Goal: Information Seeking & Learning: Find specific fact

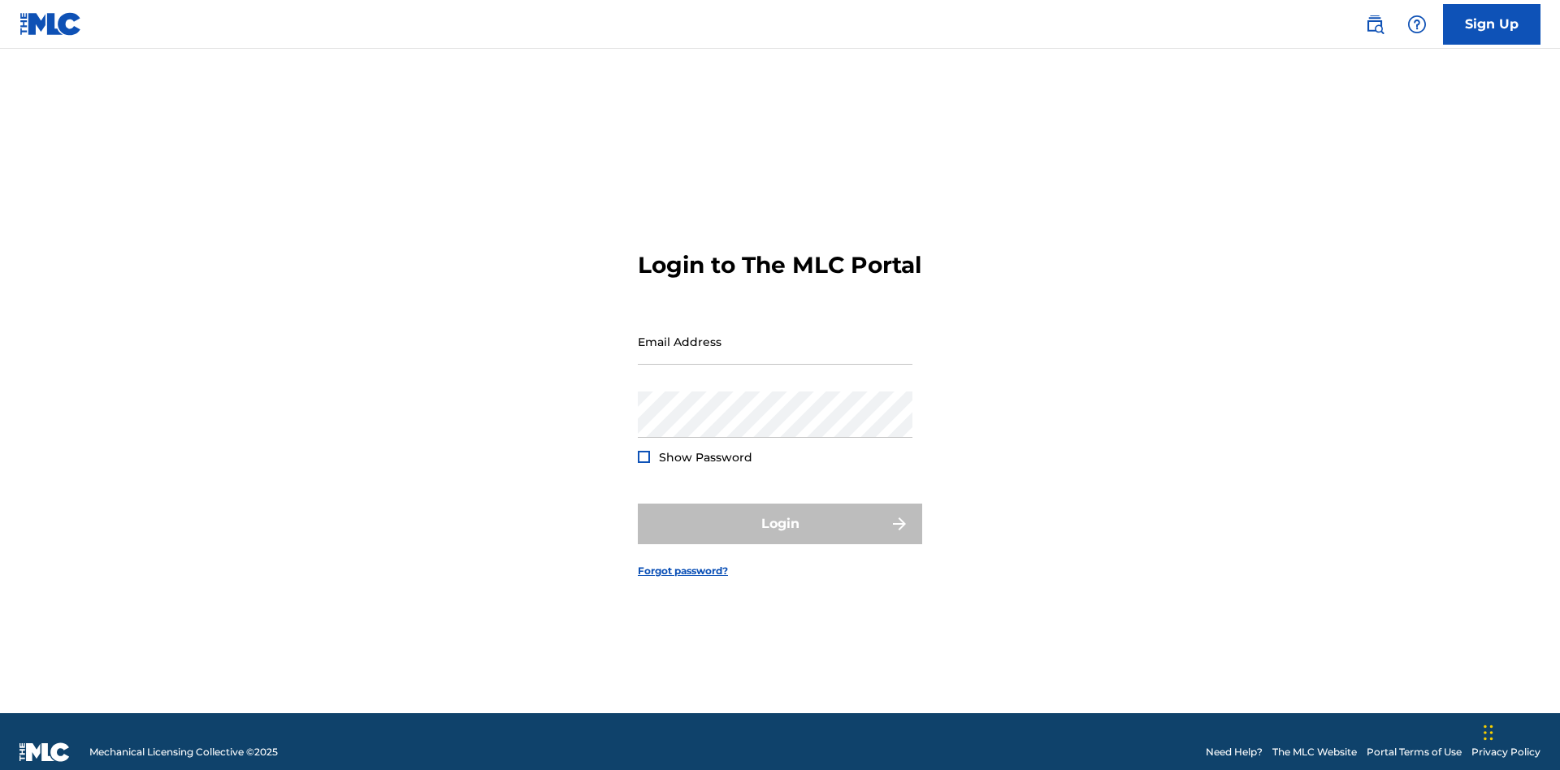
scroll to position [21, 0]
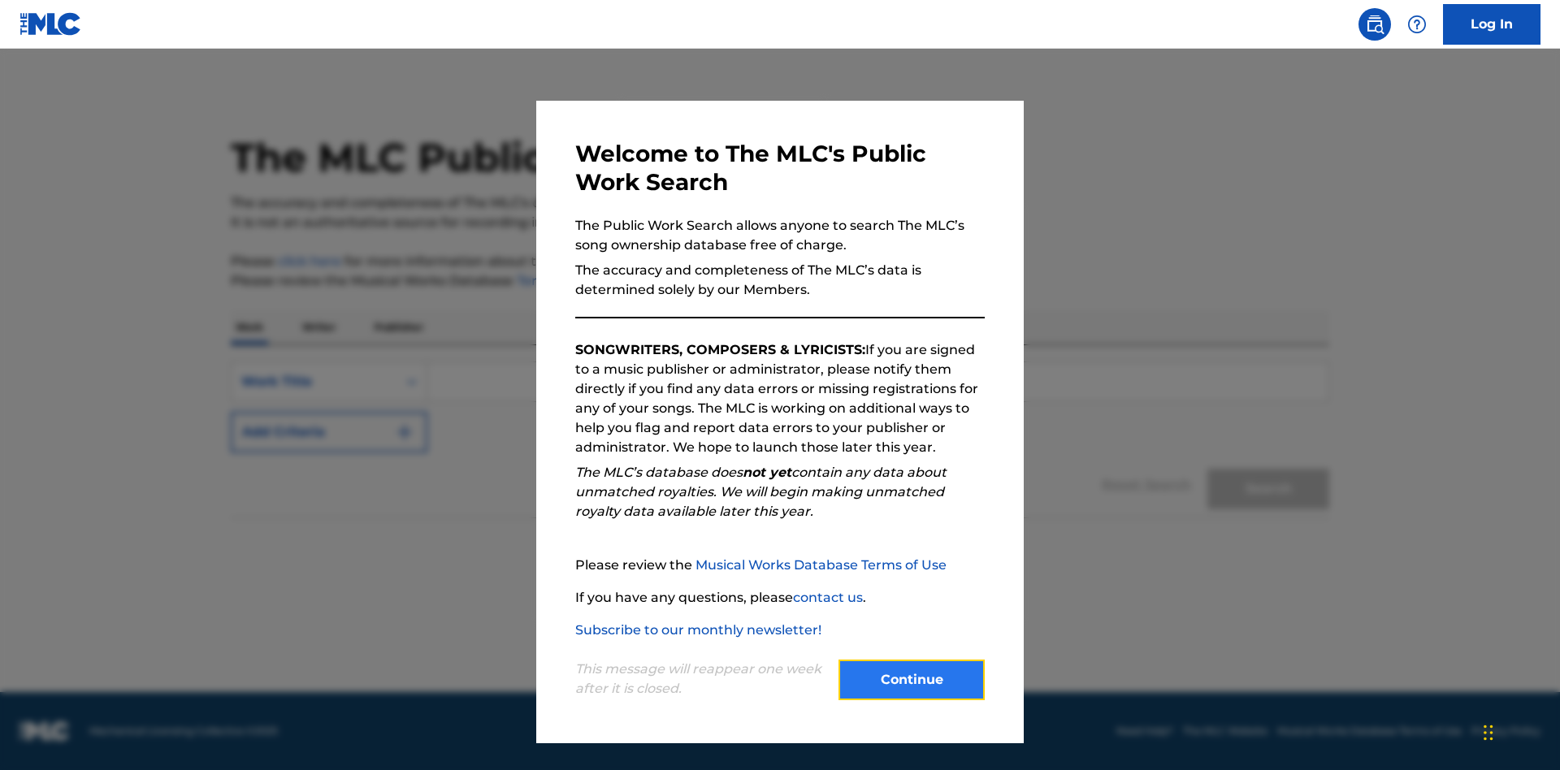
click at [912, 680] on button "Continue" at bounding box center [912, 680] width 146 height 41
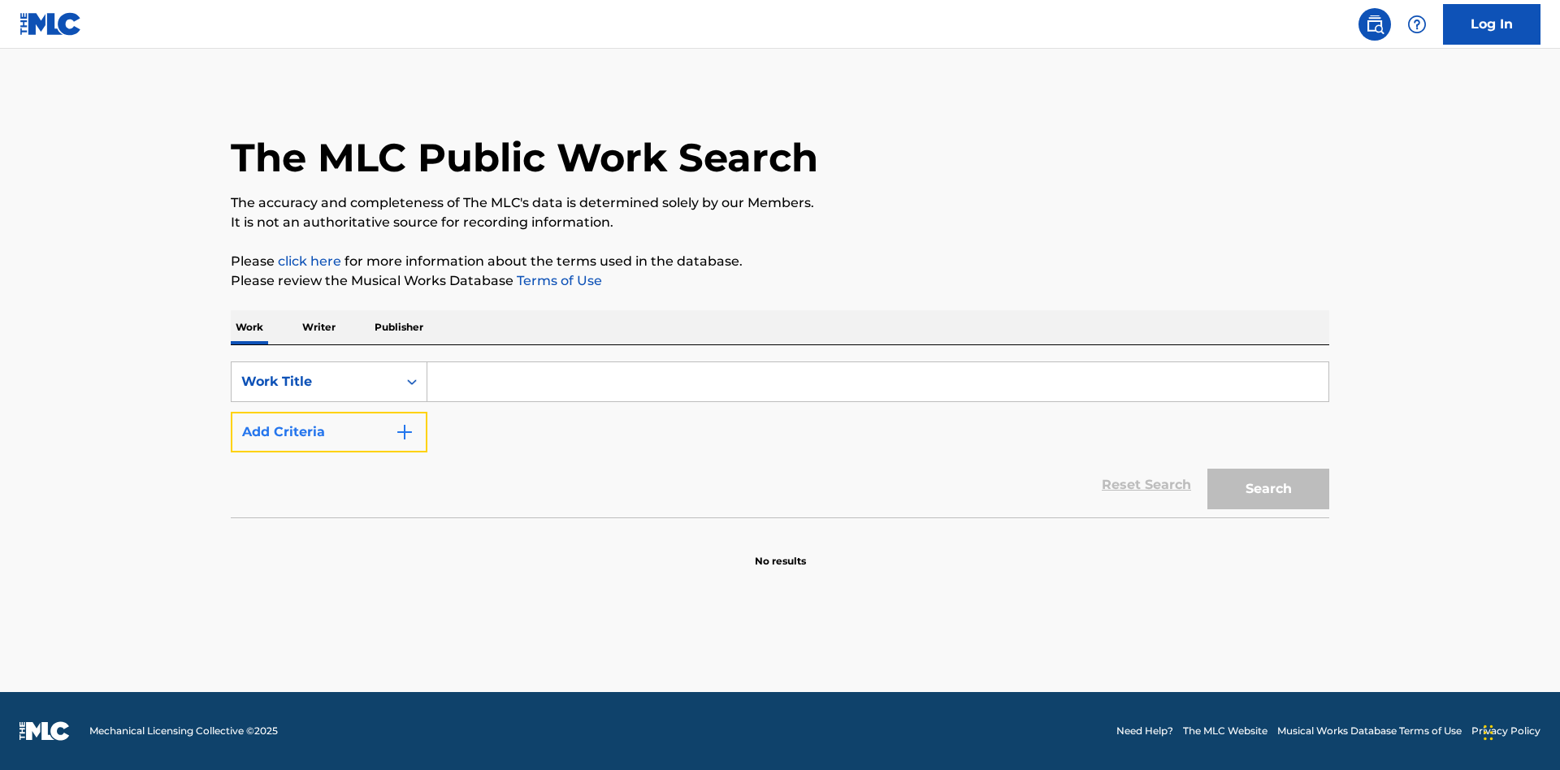
click at [329, 432] on button "Add Criteria" at bounding box center [329, 432] width 197 height 41
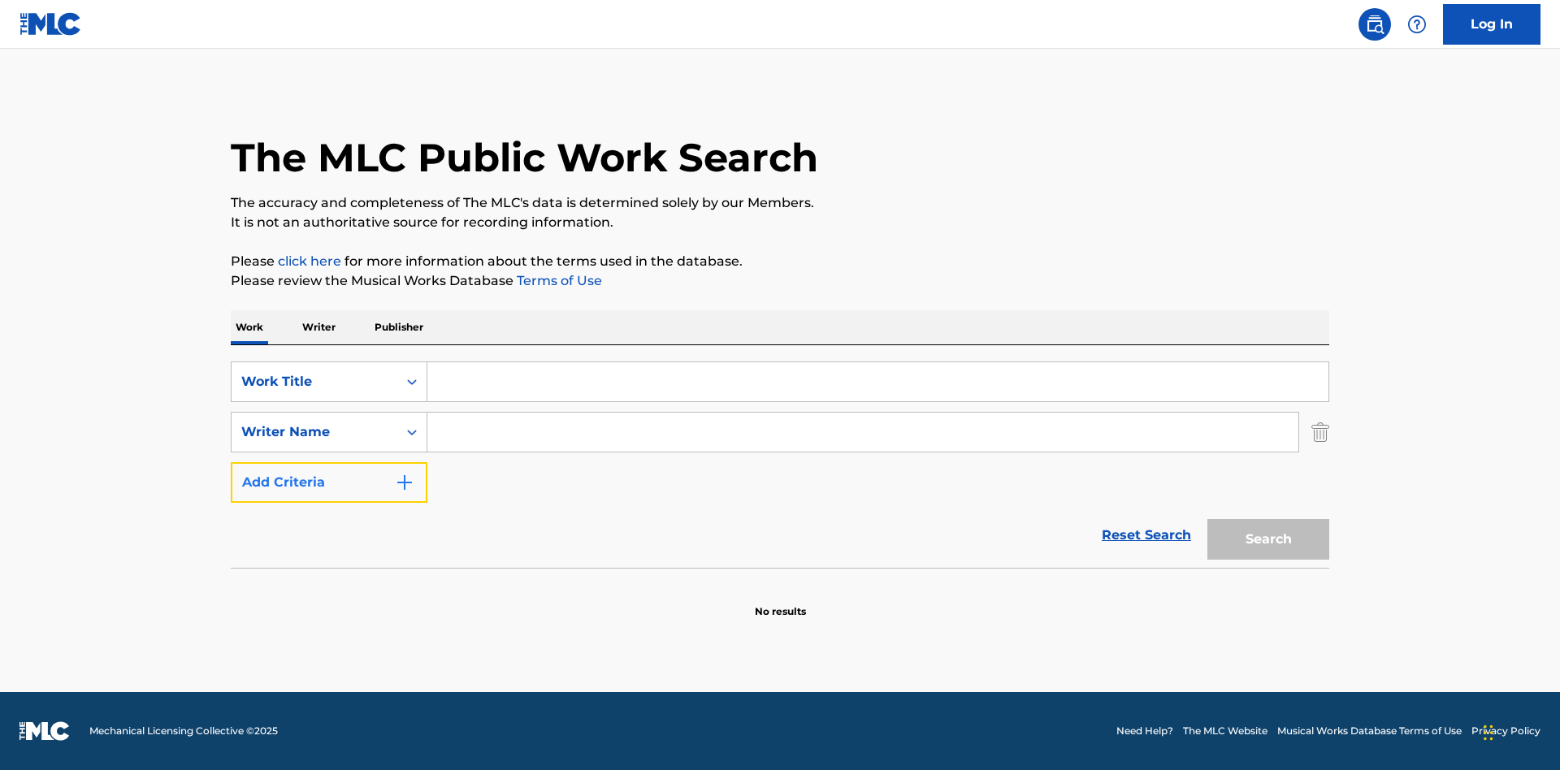
click at [329, 483] on button "Add Criteria" at bounding box center [329, 482] width 197 height 41
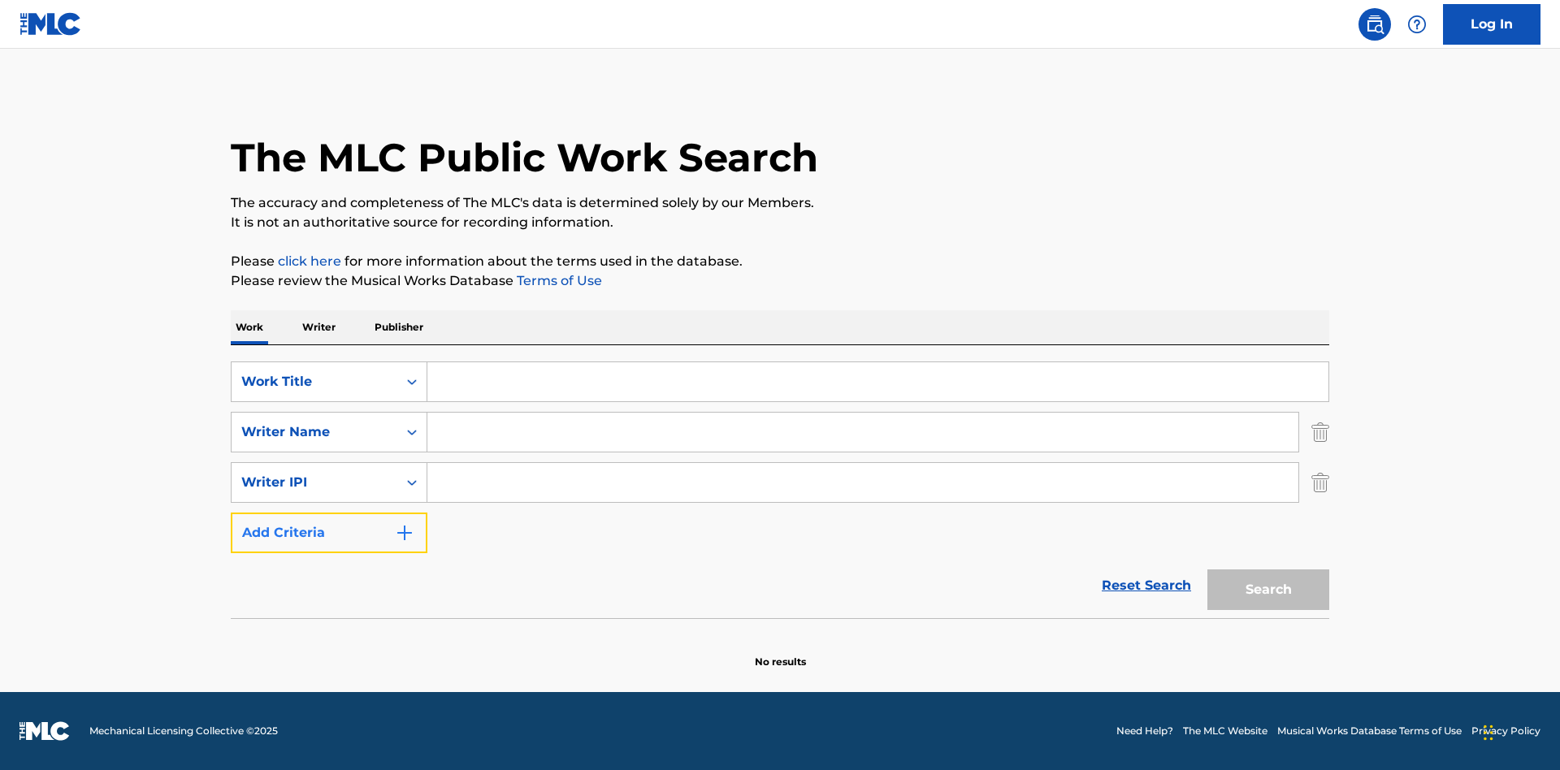
click at [329, 533] on button "Add Criteria" at bounding box center [329, 533] width 197 height 41
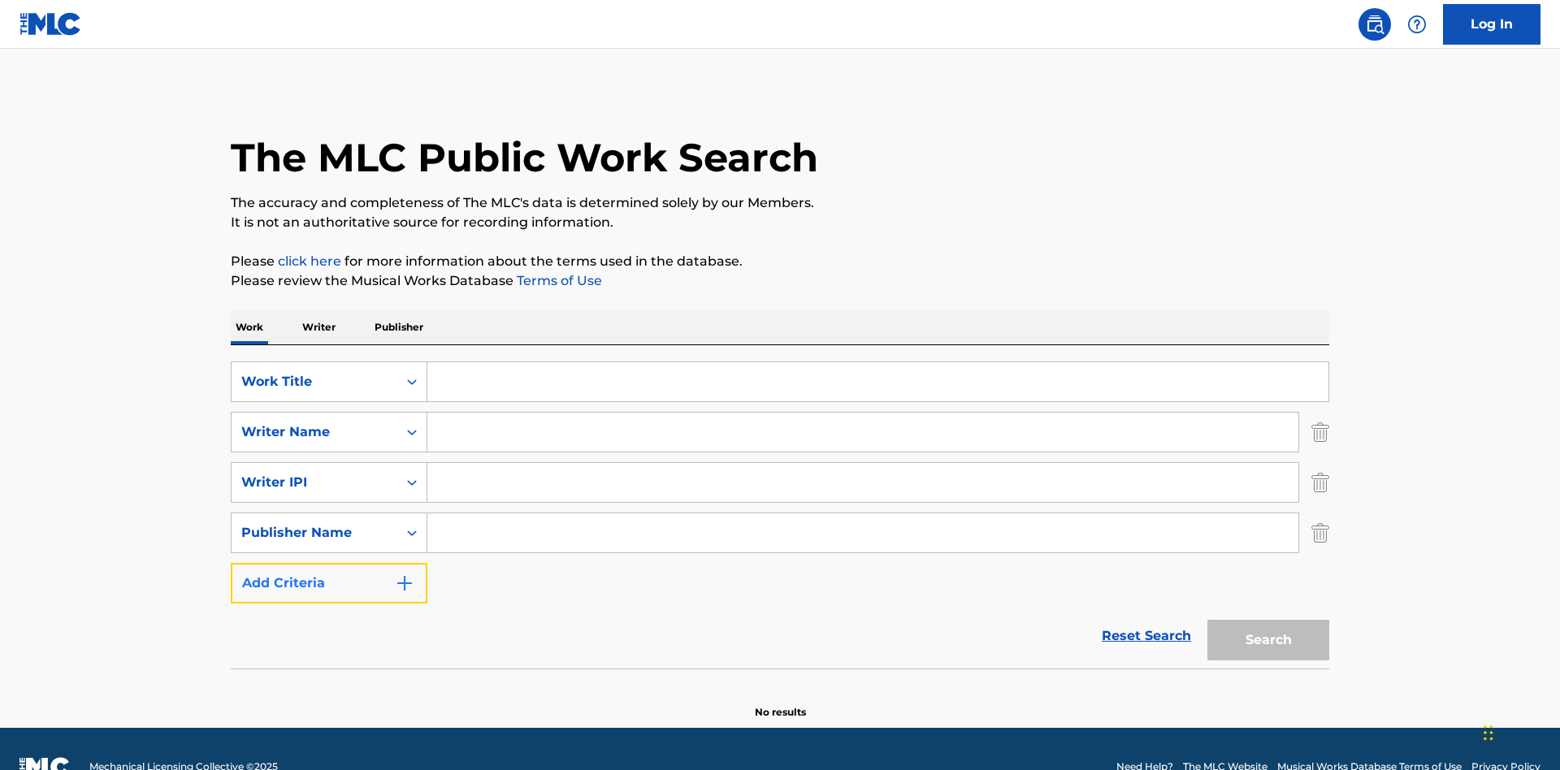
click at [329, 563] on button "Add Criteria" at bounding box center [329, 583] width 197 height 41
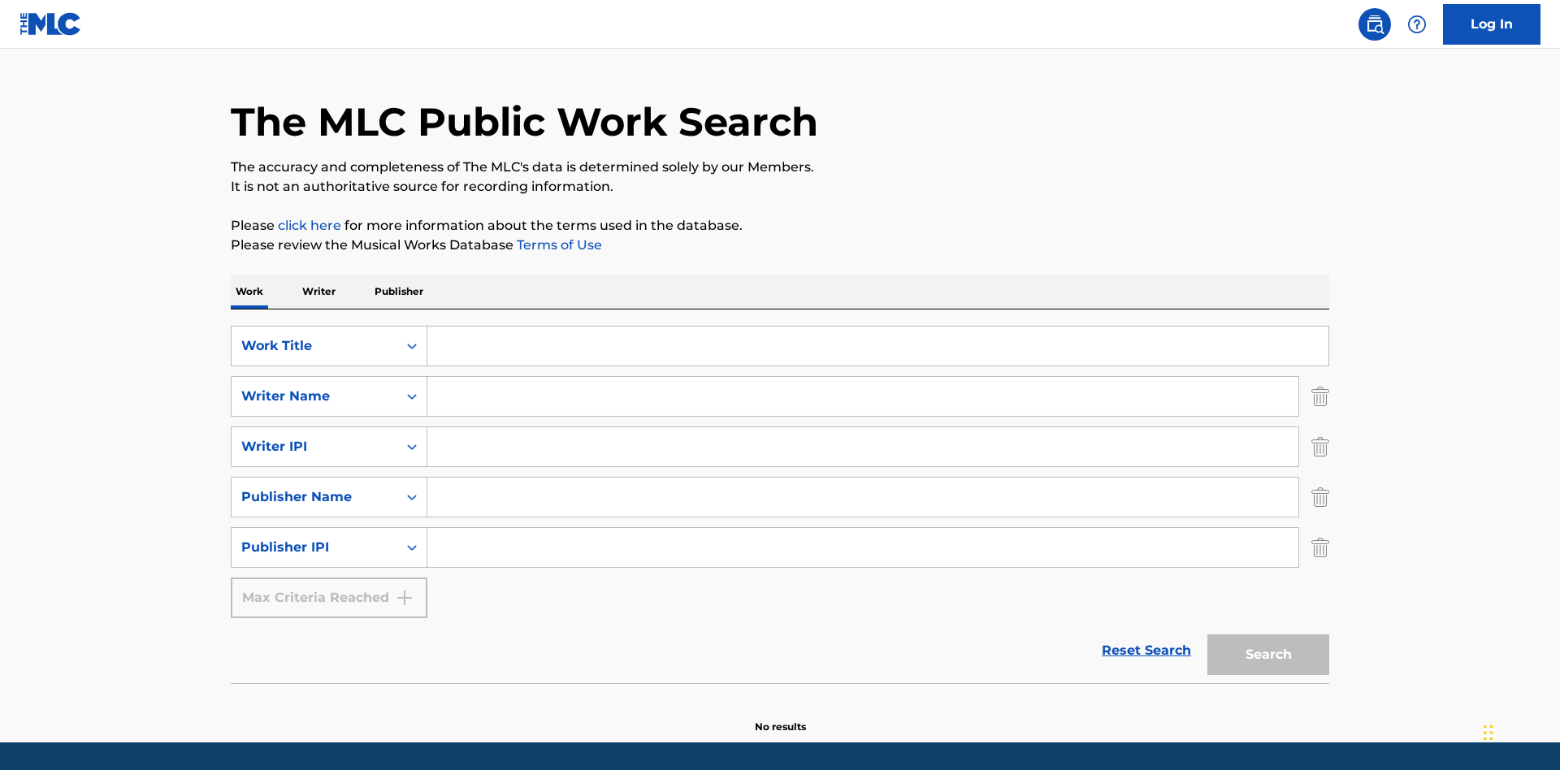
scroll to position [86, 0]
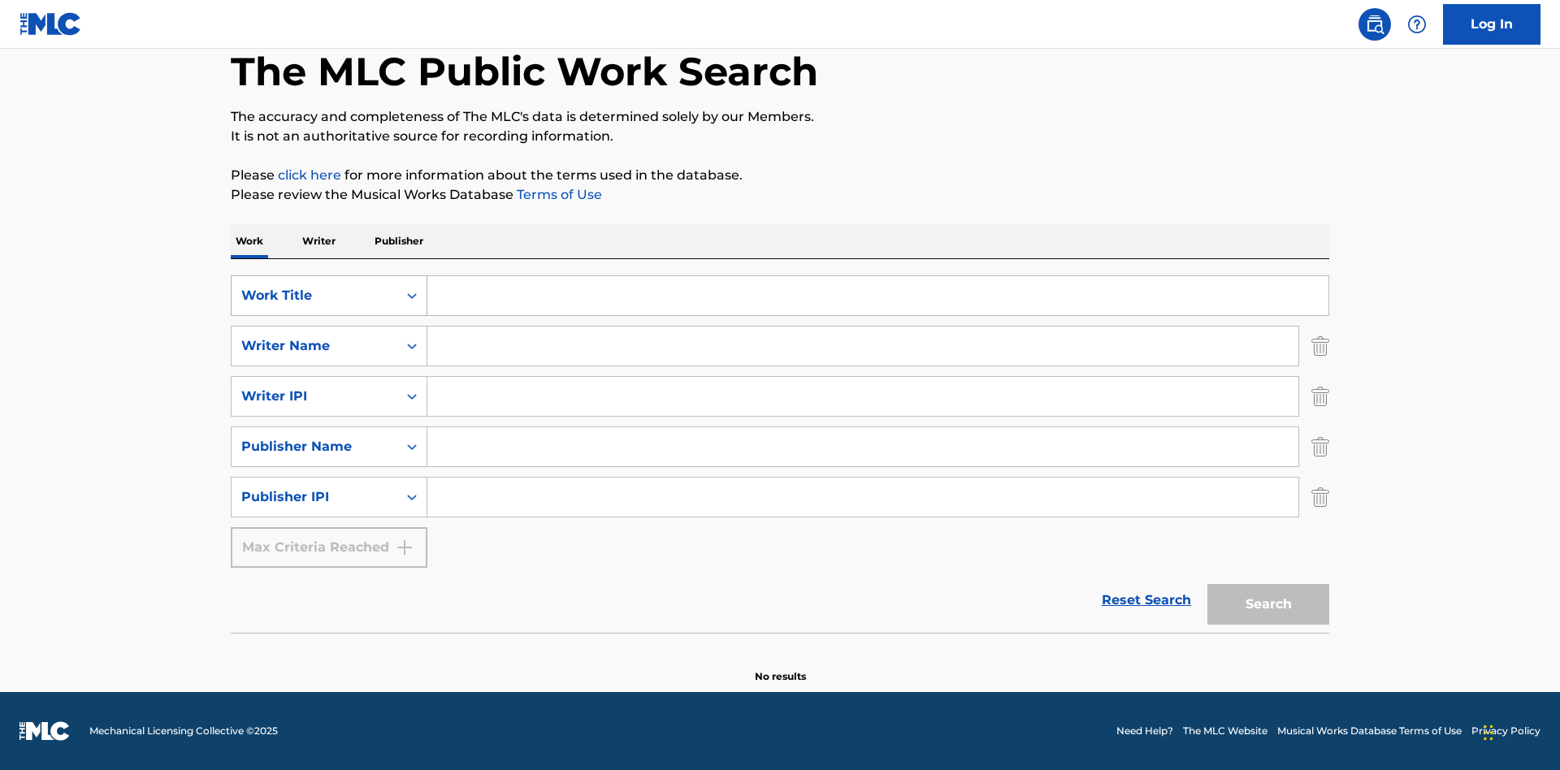
click at [315, 296] on div "Work Title" at bounding box center [314, 296] width 146 height 20
click at [329, 336] on div "ISWC" at bounding box center [329, 336] width 195 height 41
click at [315, 346] on div "Writer Name" at bounding box center [314, 346] width 146 height 20
click at [329, 387] on div "MLC Publisher Number" at bounding box center [329, 387] width 195 height 41
click at [315, 397] on div "Writer IPI" at bounding box center [314, 397] width 146 height 20
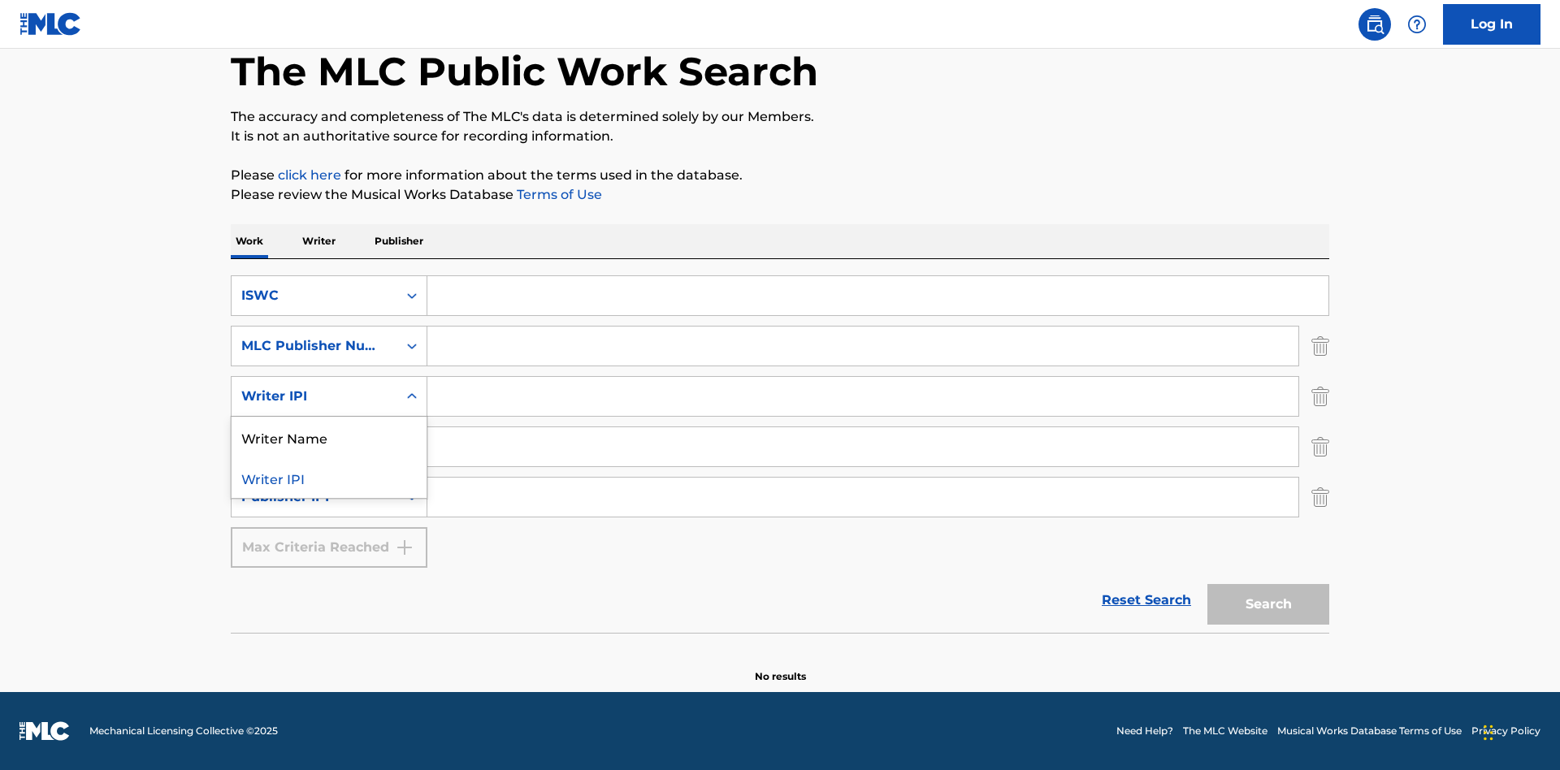
click at [329, 437] on div "Writer Name" at bounding box center [329, 437] width 195 height 41
click at [315, 447] on div "Publisher Name" at bounding box center [314, 447] width 146 height 20
click at [329, 488] on div "Writer IPI" at bounding box center [329, 487] width 195 height 41
click at [315, 497] on div "Publisher IPI" at bounding box center [314, 498] width 146 height 20
click at [329, 538] on div "Publisher Name" at bounding box center [329, 538] width 195 height 41
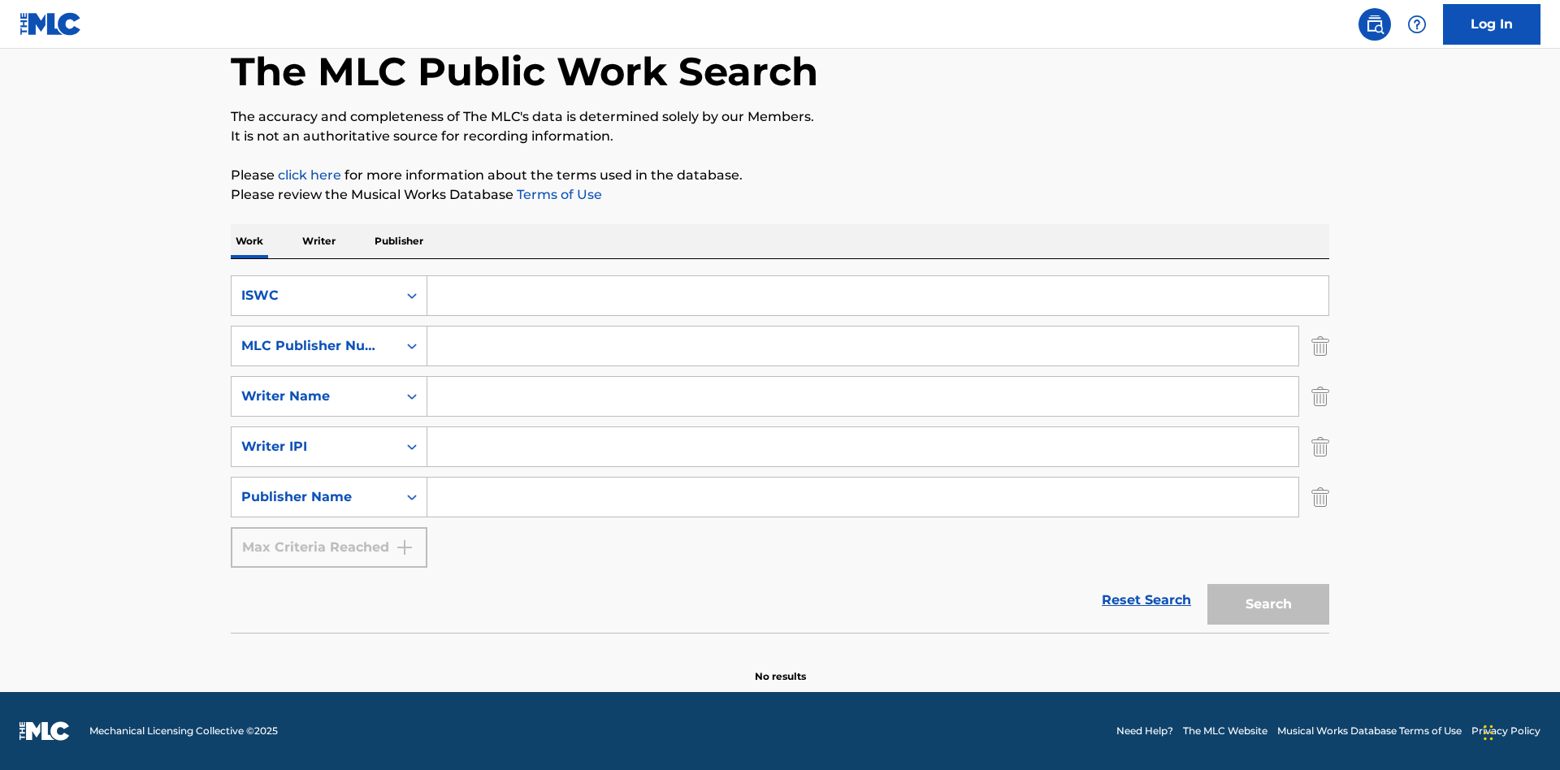
click at [878, 296] on input "Search Form" at bounding box center [877, 295] width 901 height 39
type input "T-917.105.8"
click at [863, 346] on input "Search Form" at bounding box center [862, 346] width 871 height 39
type input "P06967"
click at [863, 397] on input "Search Form" at bounding box center [862, 396] width 871 height 39
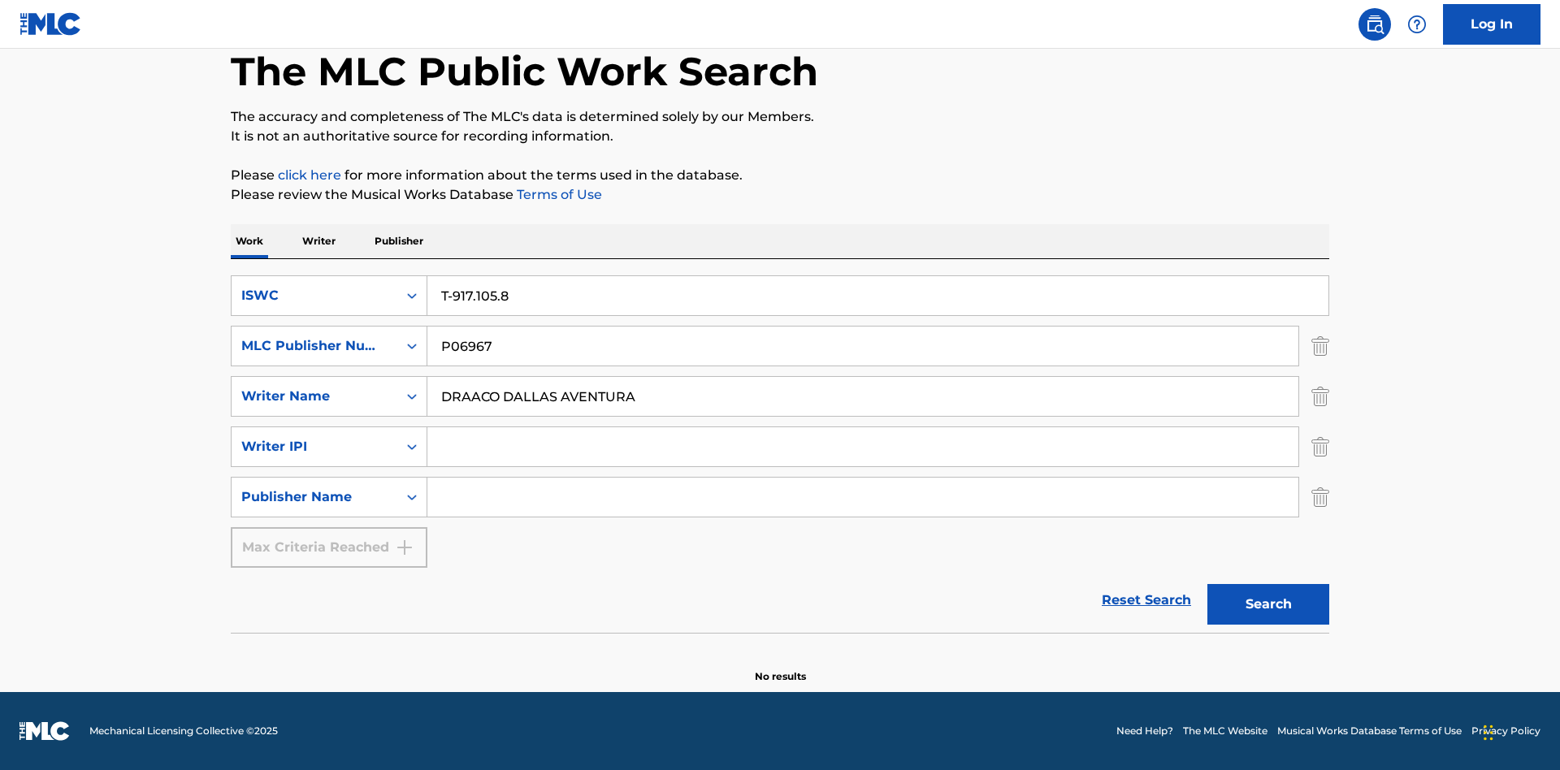
type input "DRAACO DALLAS AVENTURA"
click at [863, 447] on input "Search Form" at bounding box center [862, 446] width 871 height 39
type input "00766422818"
click at [863, 497] on input "Search Form" at bounding box center [862, 497] width 871 height 39
type input "DRAACO AVENTURA PUB DESIGNEE"
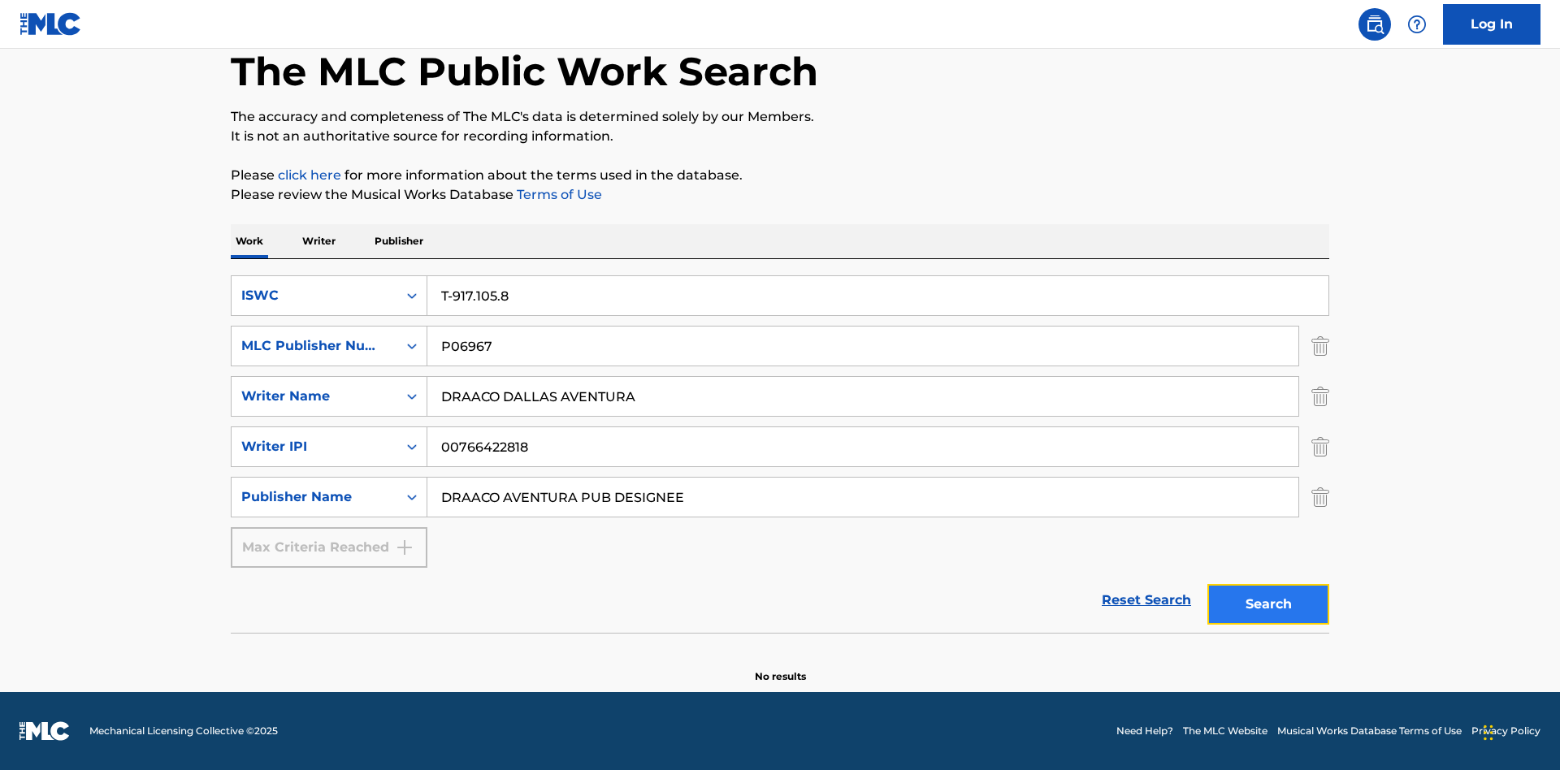
click at [1269, 605] on button "Search" at bounding box center [1269, 604] width 122 height 41
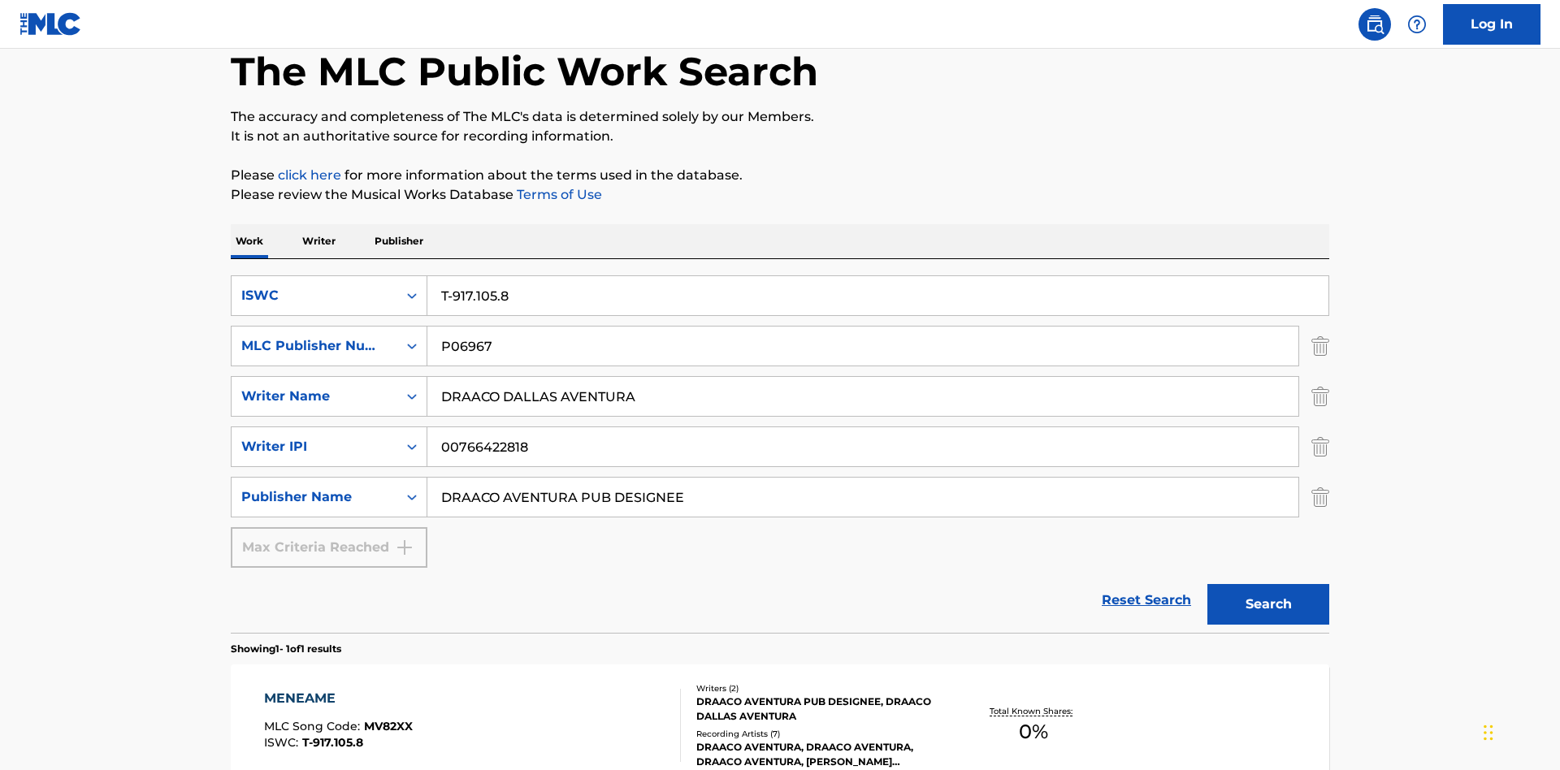
scroll to position [265, 0]
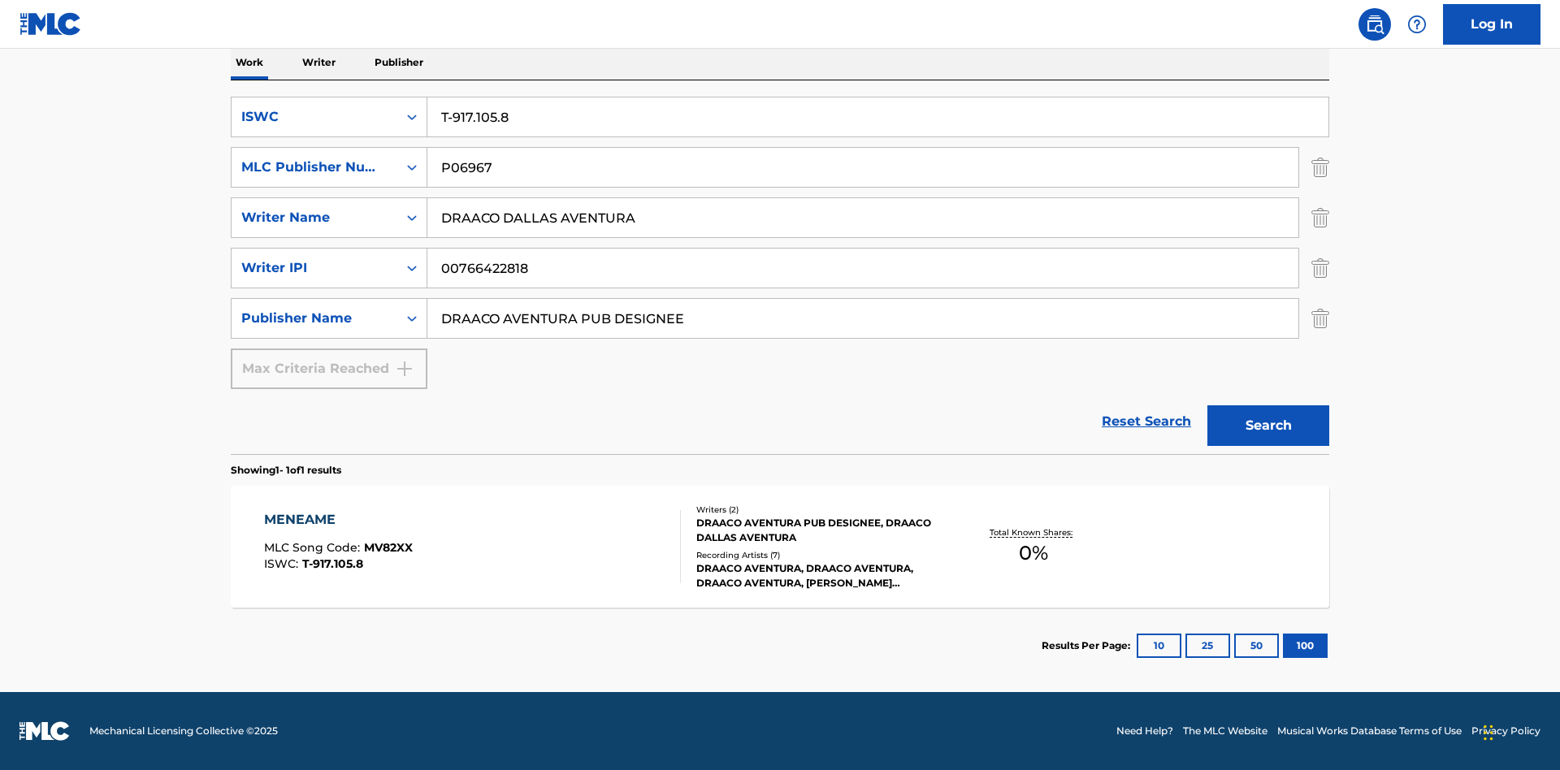
click at [337, 520] on div "MENEAME" at bounding box center [338, 520] width 149 height 20
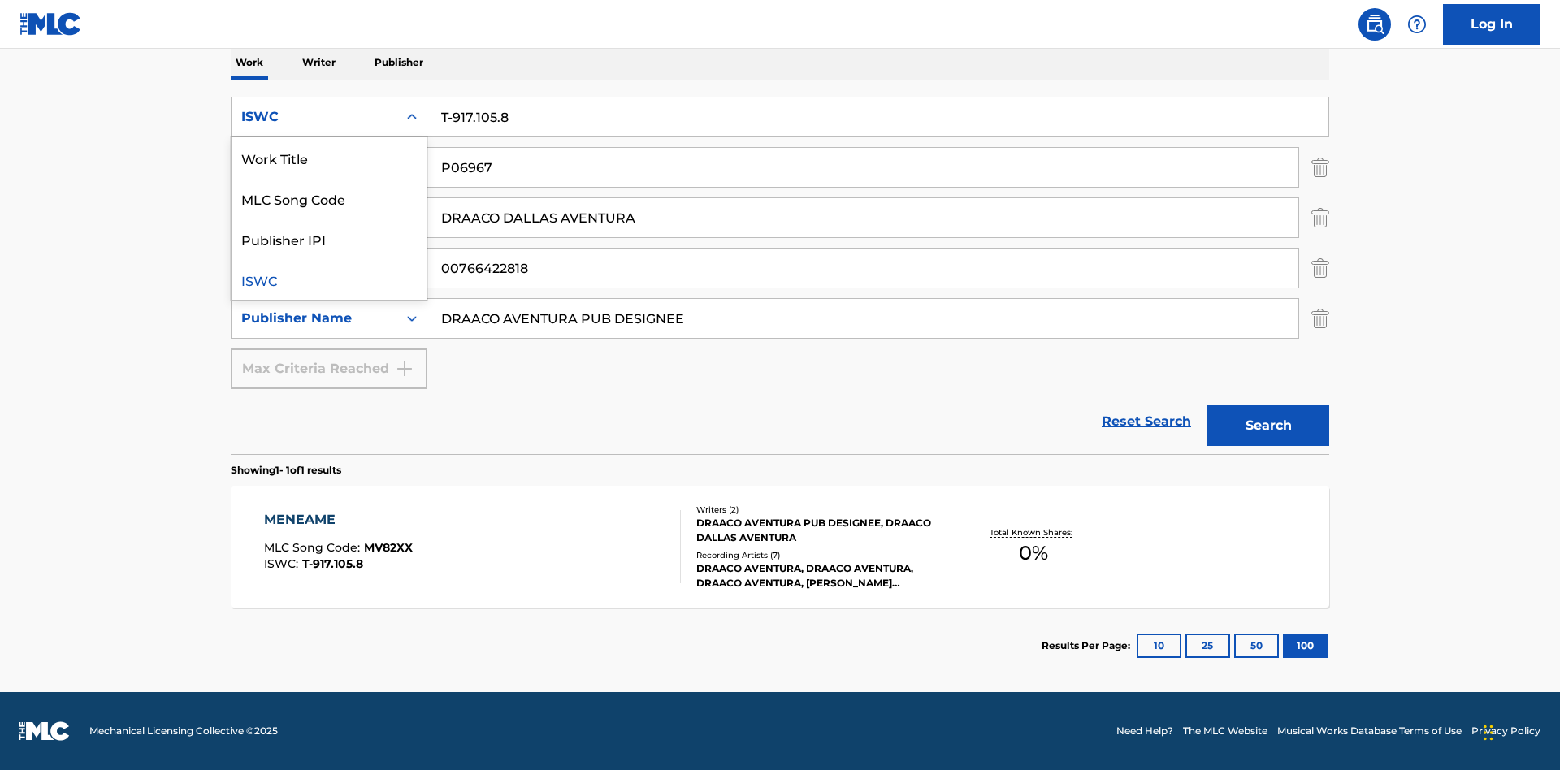
click at [329, 198] on div "MLC Song Code" at bounding box center [329, 198] width 195 height 41
click at [315, 167] on div "MLC Publisher Number" at bounding box center [314, 168] width 146 height 20
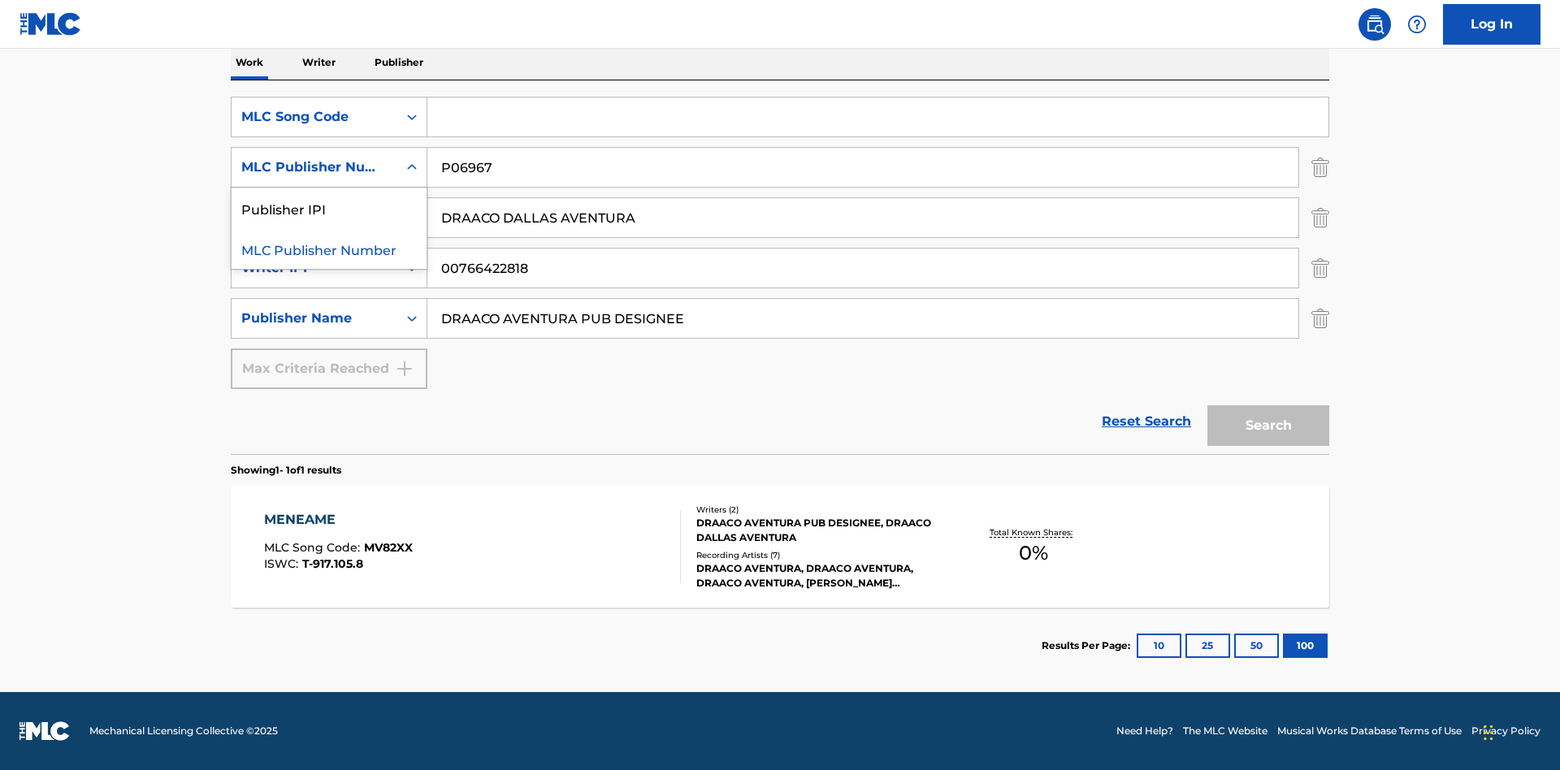
click at [329, 208] on div "Publisher IPI" at bounding box center [329, 208] width 195 height 41
click at [878, 117] on input "Search Form" at bounding box center [877, 117] width 901 height 39
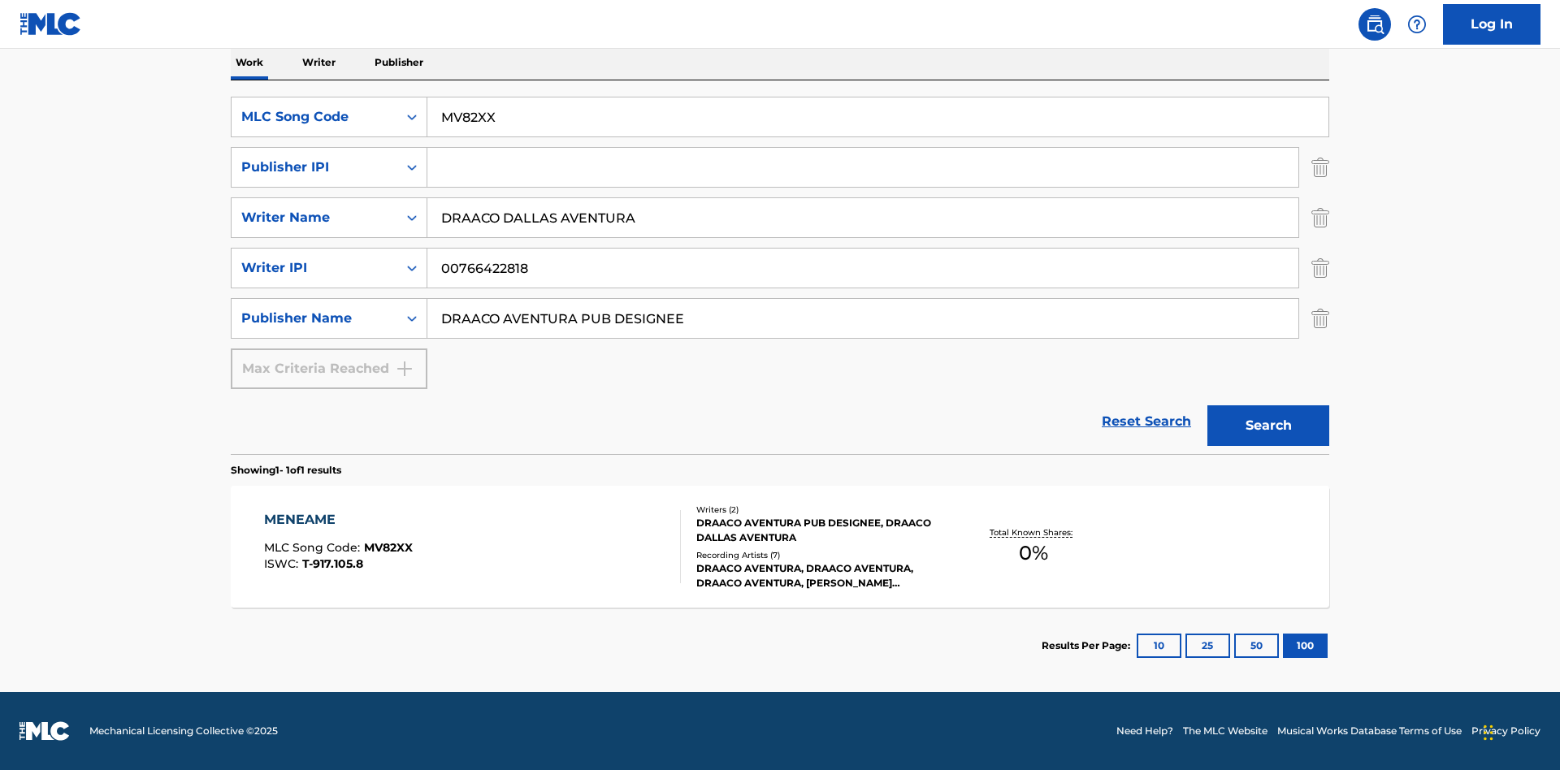
type input "MV82XX"
click at [863, 167] on input "Search Form" at bounding box center [862, 167] width 871 height 39
type input "00766422818"
click at [1269, 426] on button "Search" at bounding box center [1269, 426] width 122 height 41
click at [337, 520] on div "MENEAME" at bounding box center [338, 520] width 149 height 20
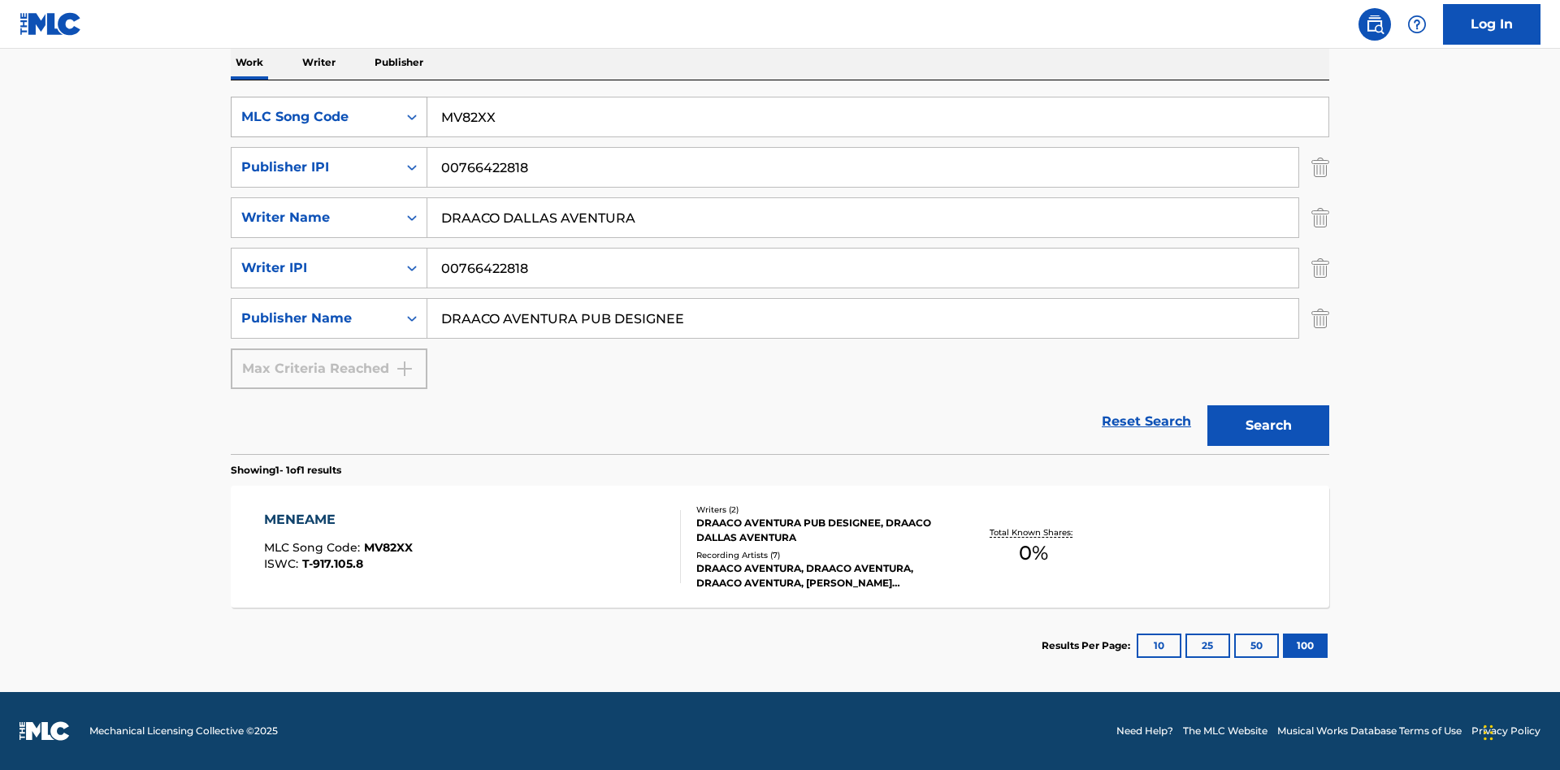
click at [315, 117] on div "MLC Song Code" at bounding box center [314, 117] width 146 height 20
click at [878, 117] on input "Search Form" at bounding box center [877, 117] width 901 height 39
type input "MENEAME"
click at [1269, 426] on button "Search" at bounding box center [1269, 426] width 122 height 41
